Goal: Check status: Check status

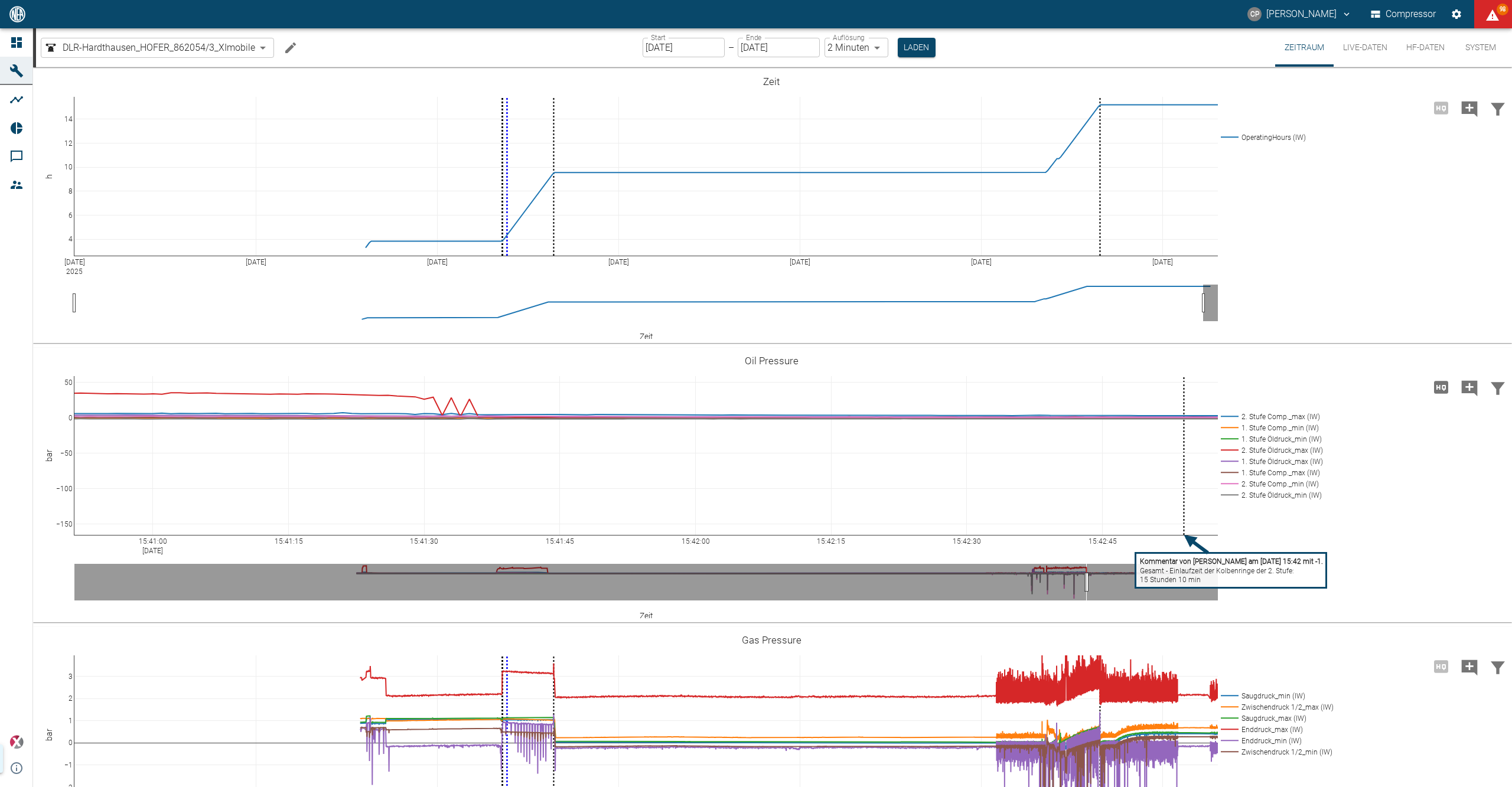
scroll to position [78, 0]
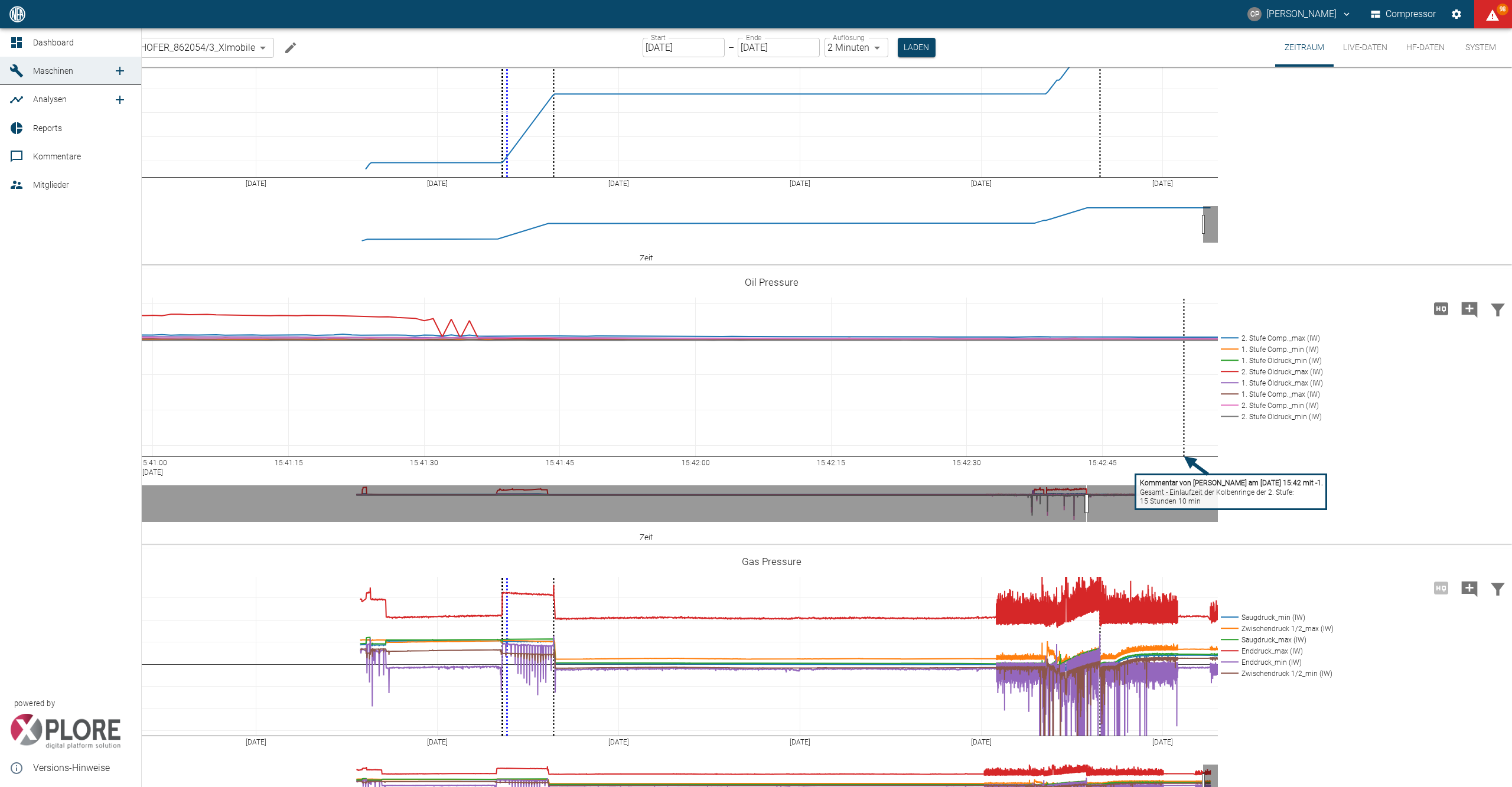
click at [22, 43] on icon at bounding box center [17, 43] width 14 height 14
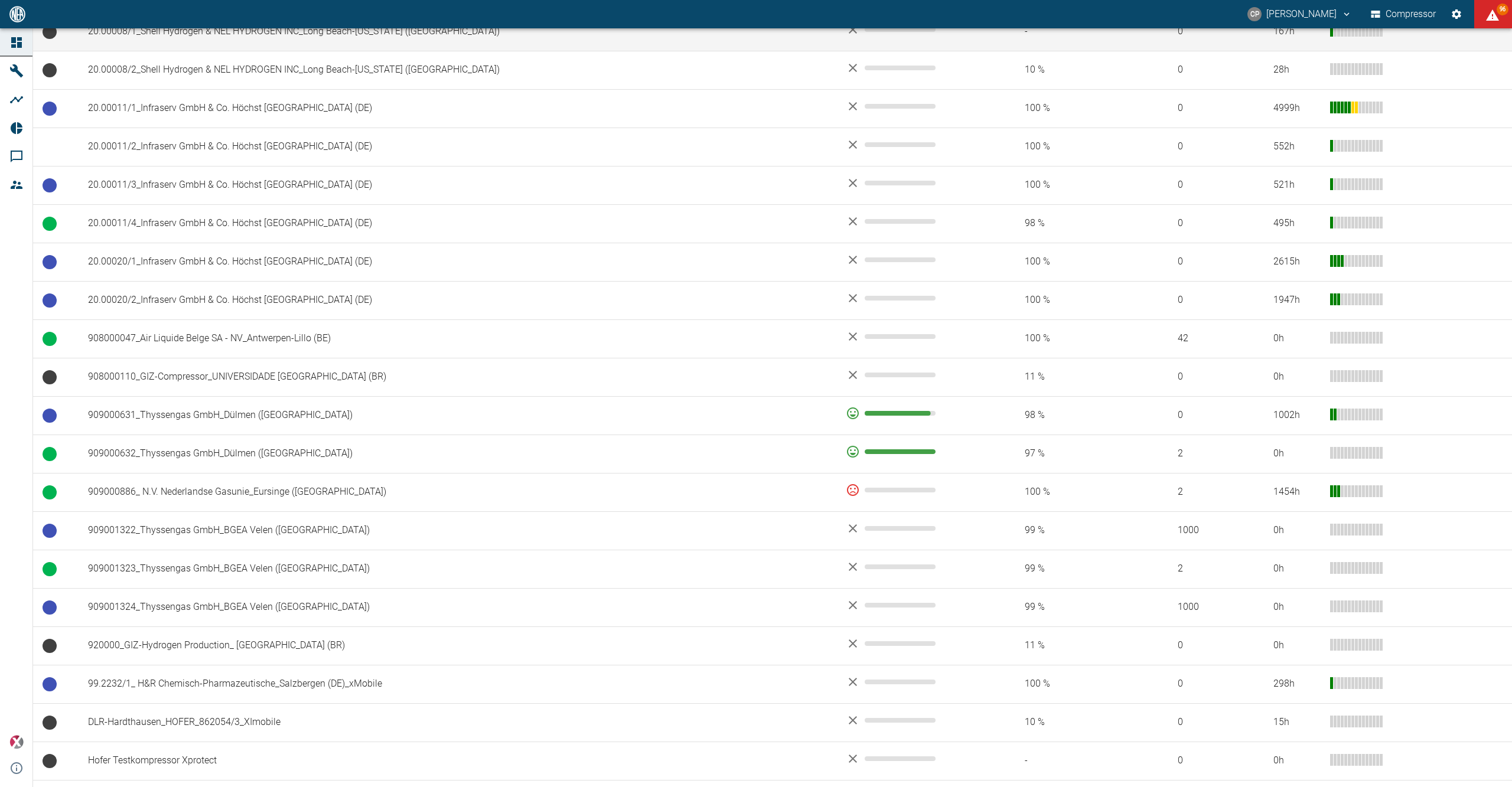
scroll to position [816, 0]
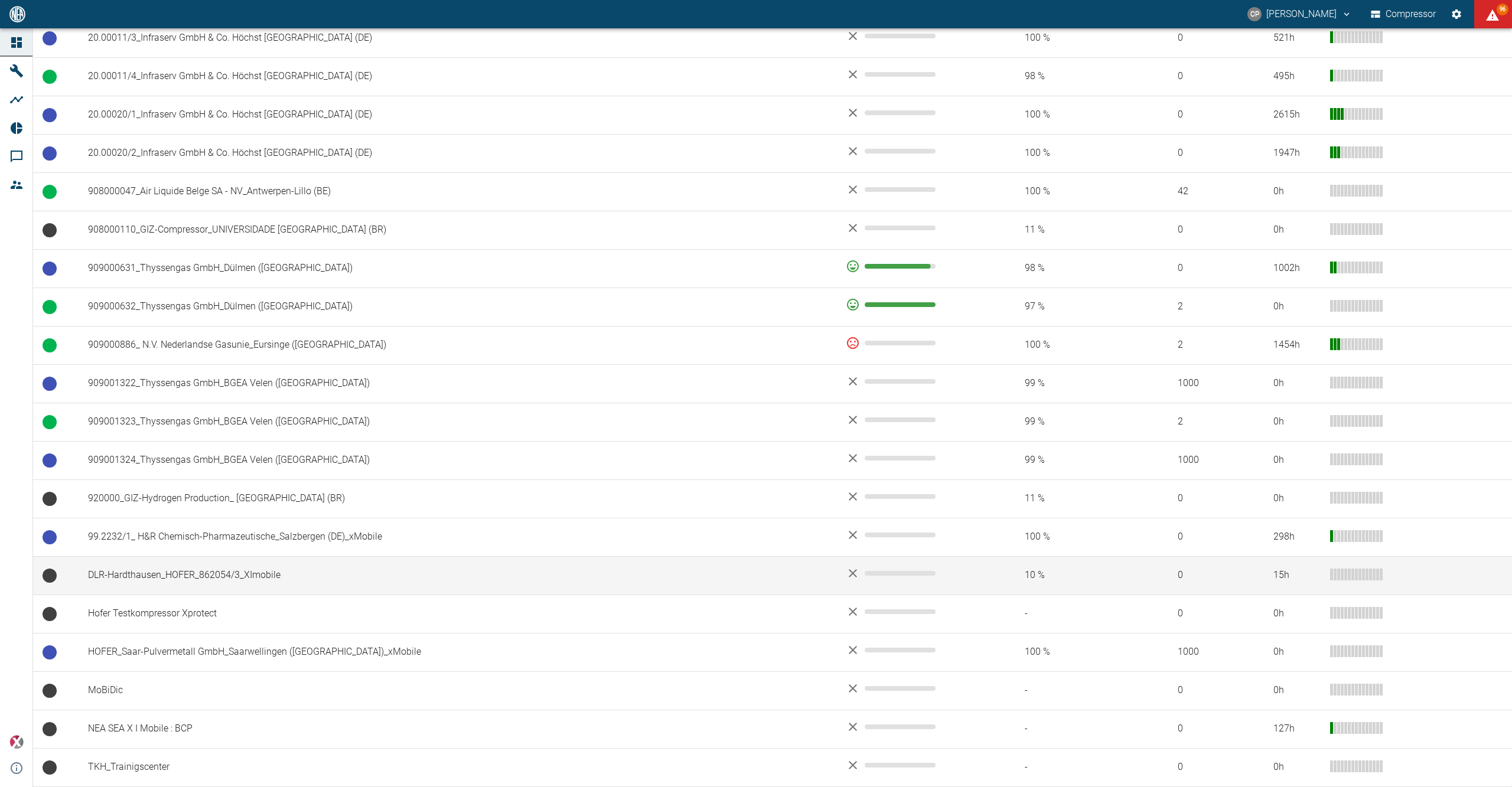
click at [163, 573] on td "DLR-Hardthausen_HOFER_862054/3_XImobile" at bounding box center [457, 575] width 758 height 38
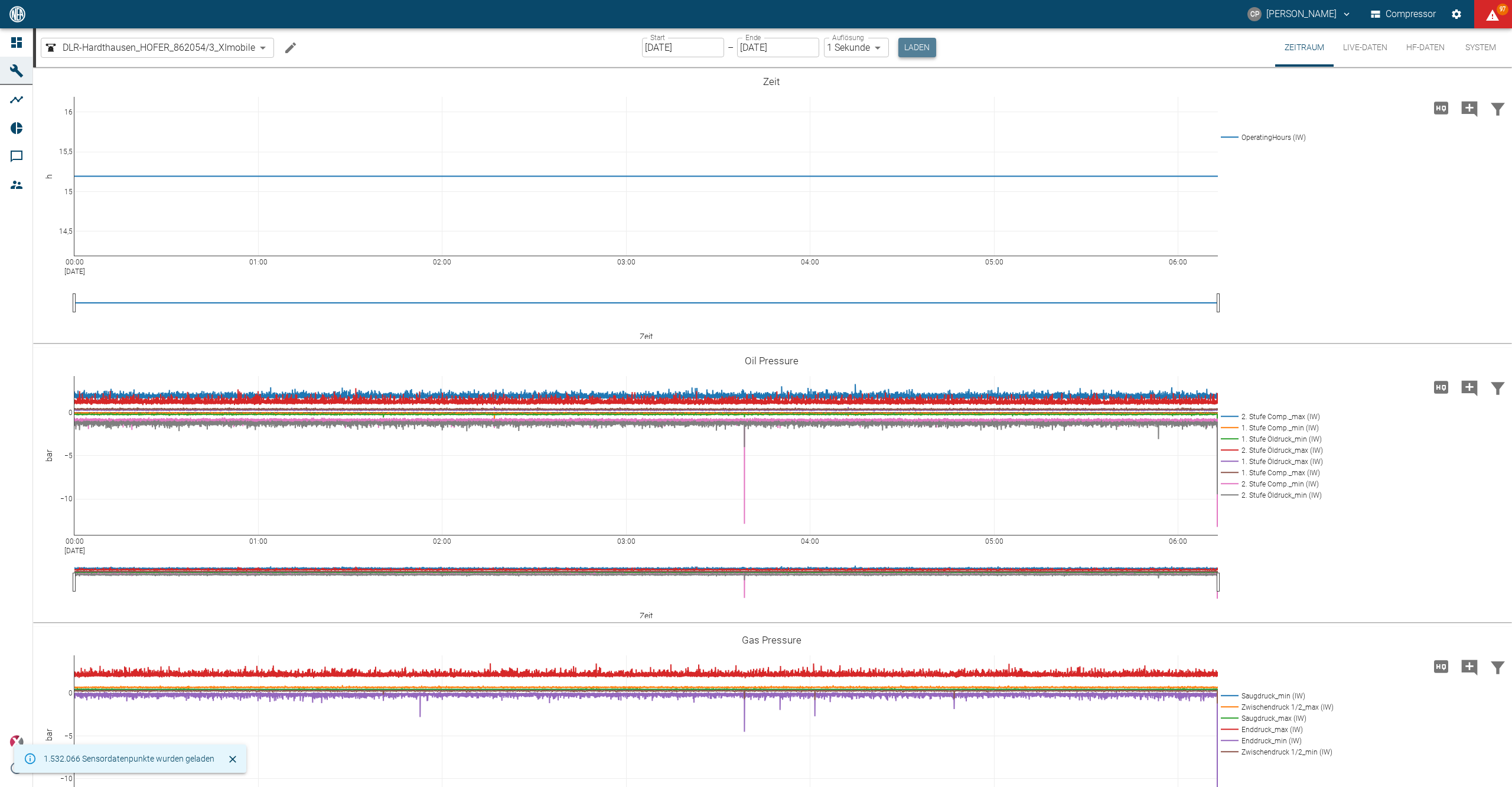
click at [903, 52] on button "Laden" at bounding box center [917, 48] width 38 height 20
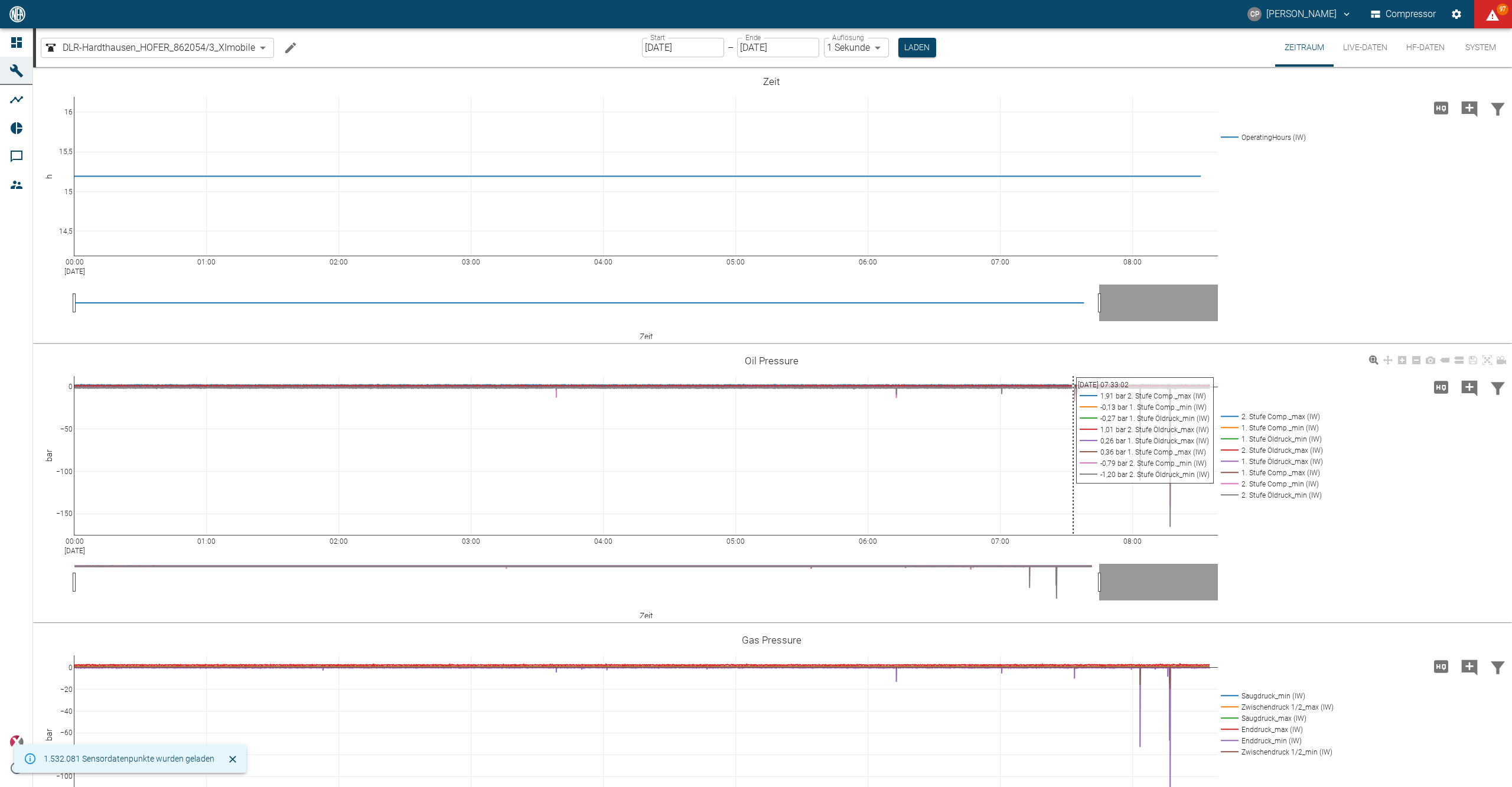
scroll to position [119, 0]
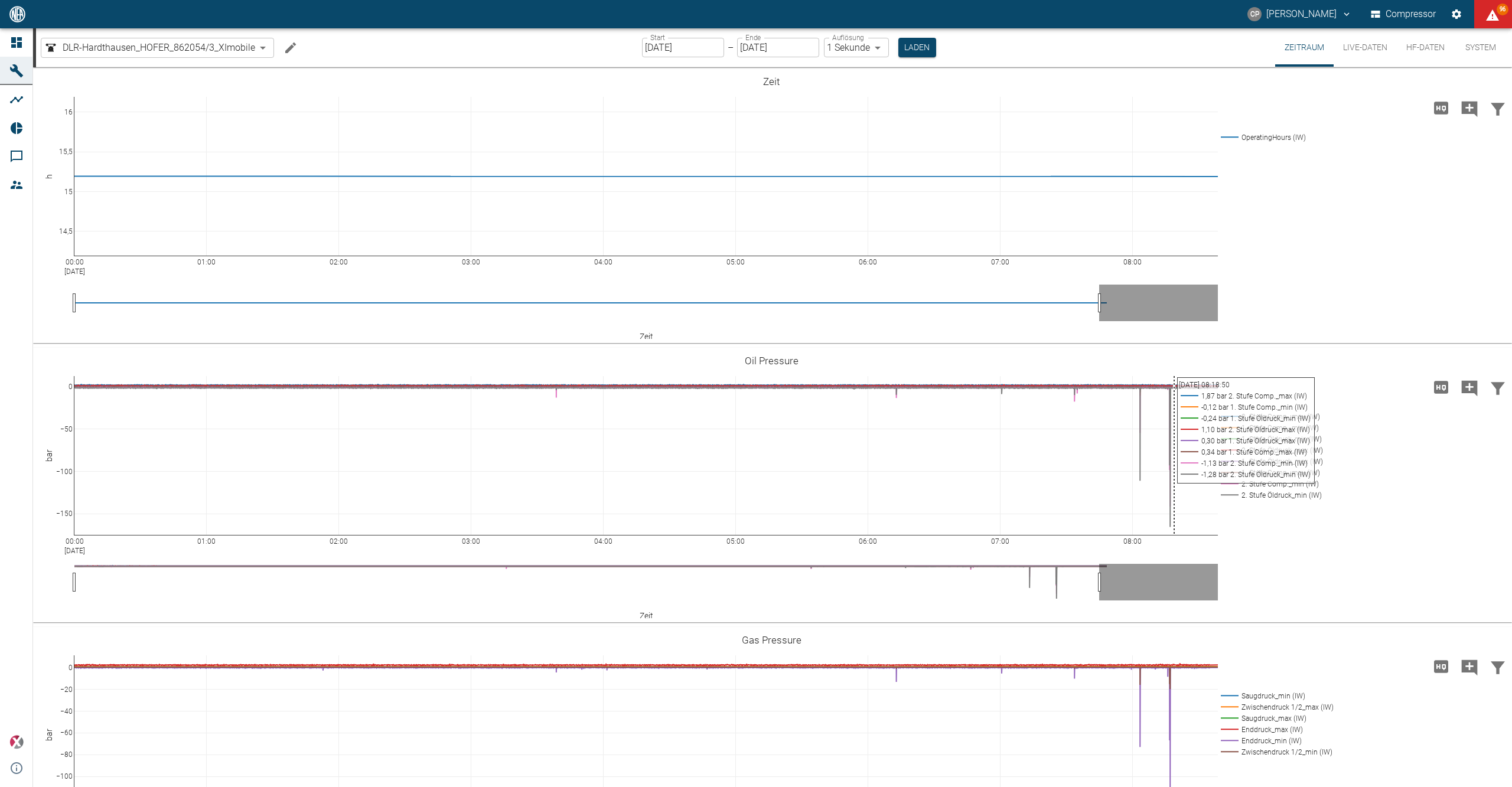
scroll to position [119, 0]
